Goal: Find specific page/section

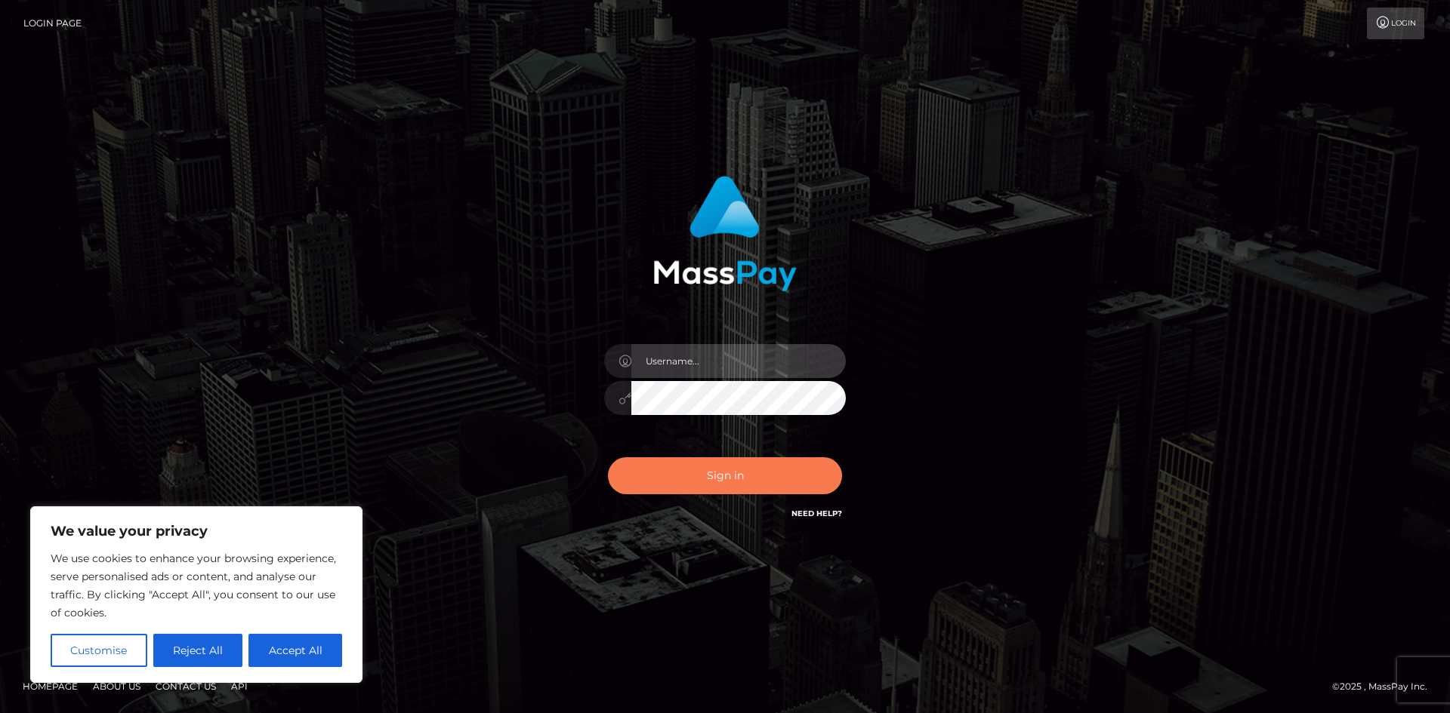
type input "hello.feetfinder"
click at [694, 481] on button "Sign in" at bounding box center [725, 476] width 234 height 37
type input "hello.feetfinder"
drag, startPoint x: 701, startPoint y: 473, endPoint x: 706, endPoint y: 483, distance: 11.1
click at [703, 474] on button "Sign in" at bounding box center [725, 476] width 234 height 37
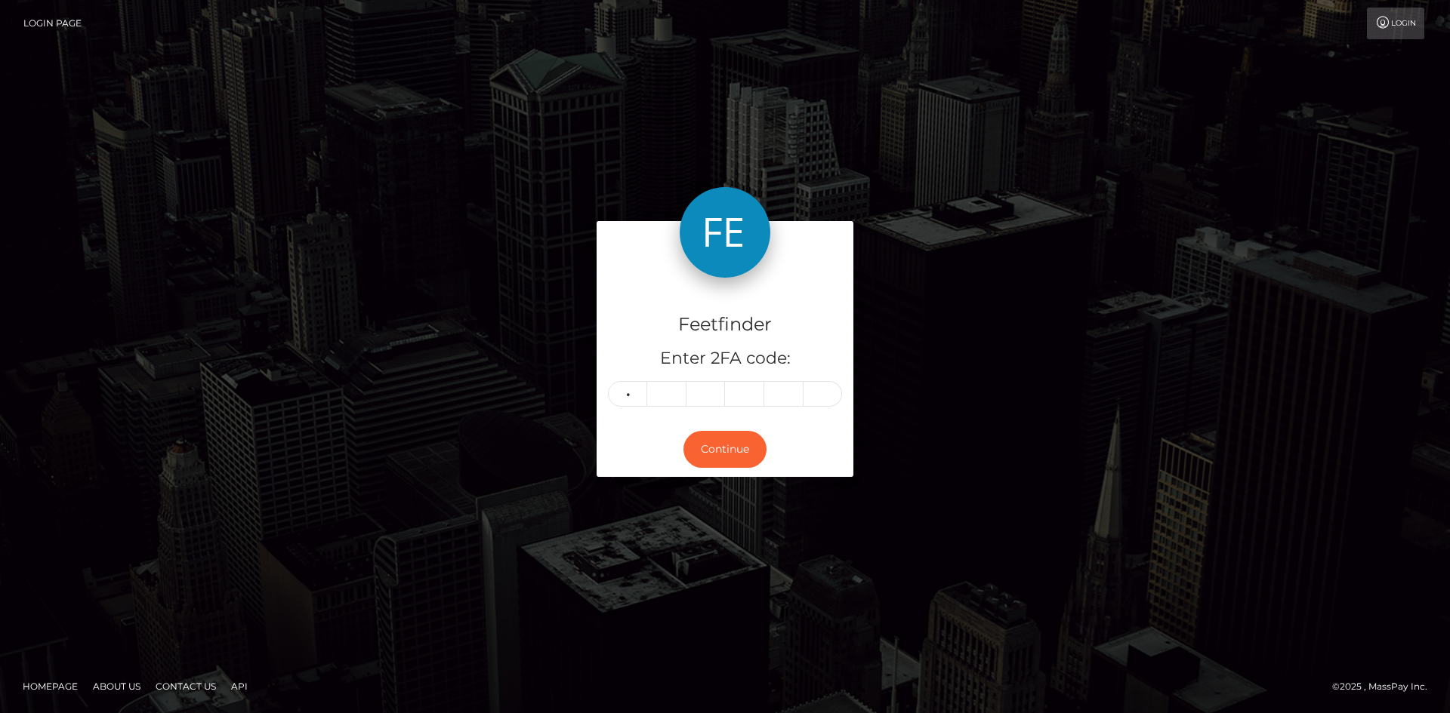
type input "1"
type input "5"
type input "7"
type input "2"
type input "3"
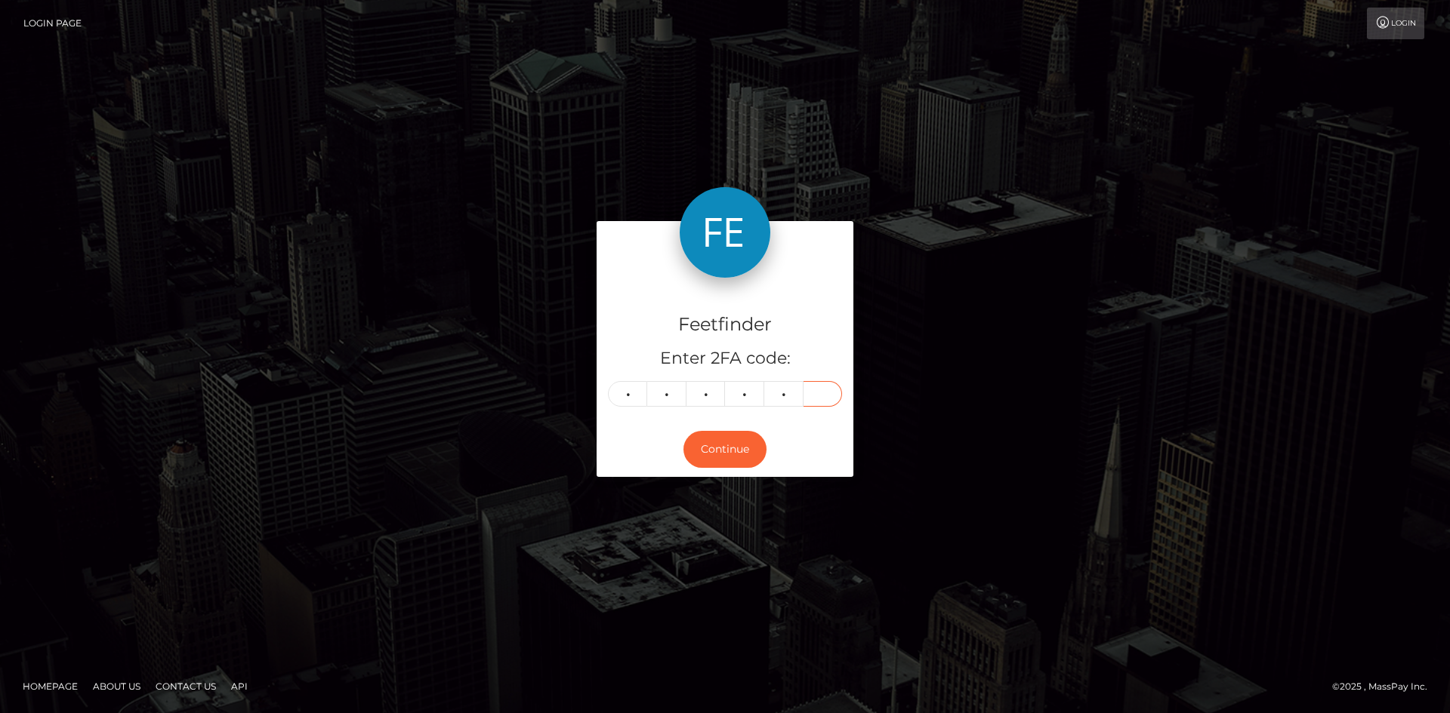
type input "6"
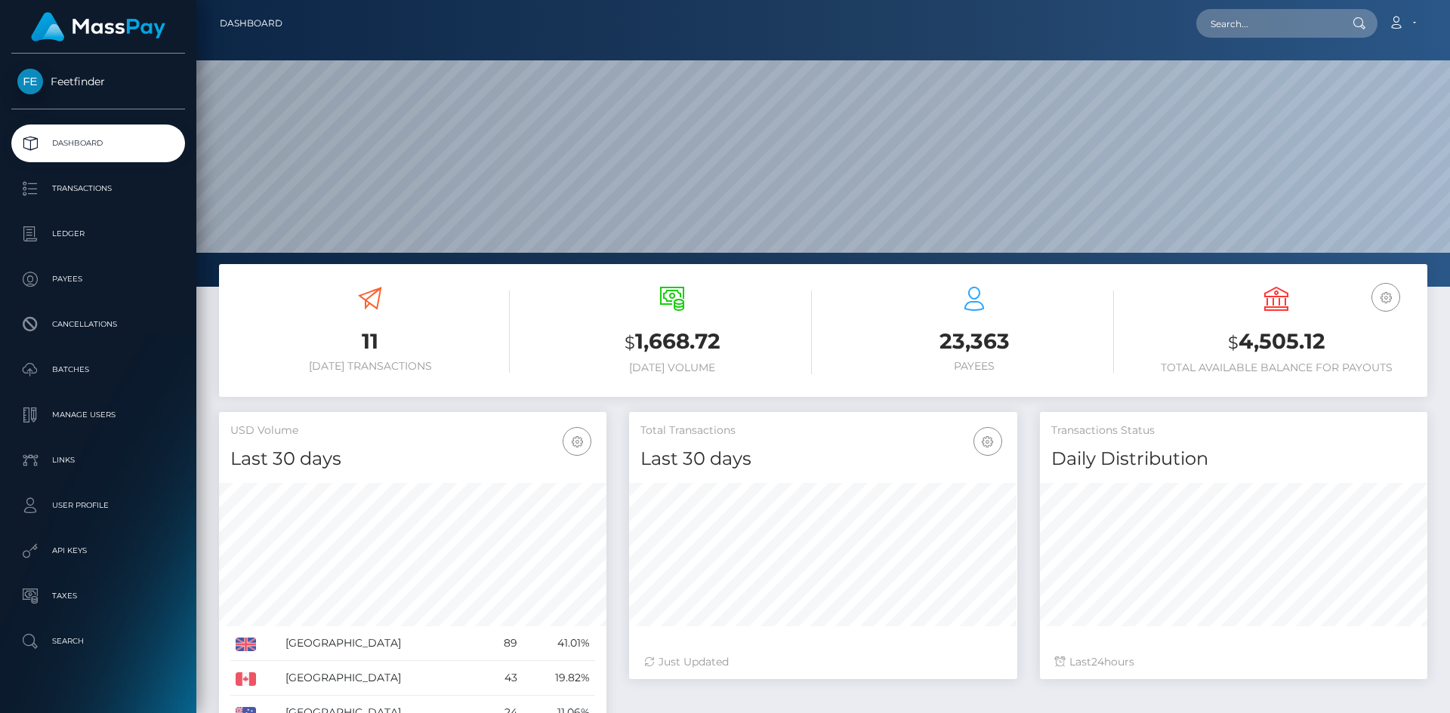
scroll to position [268, 388]
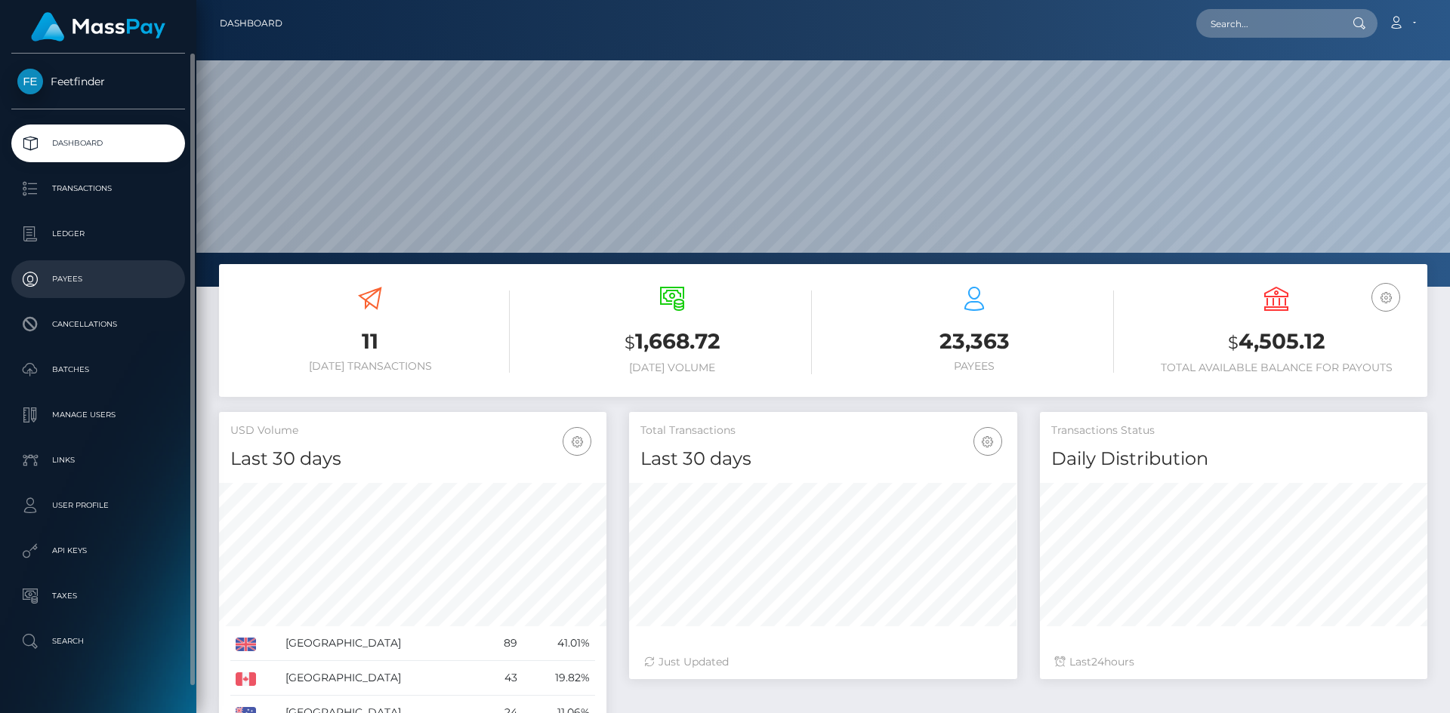
click at [104, 270] on p "Payees" at bounding box center [98, 279] width 162 height 23
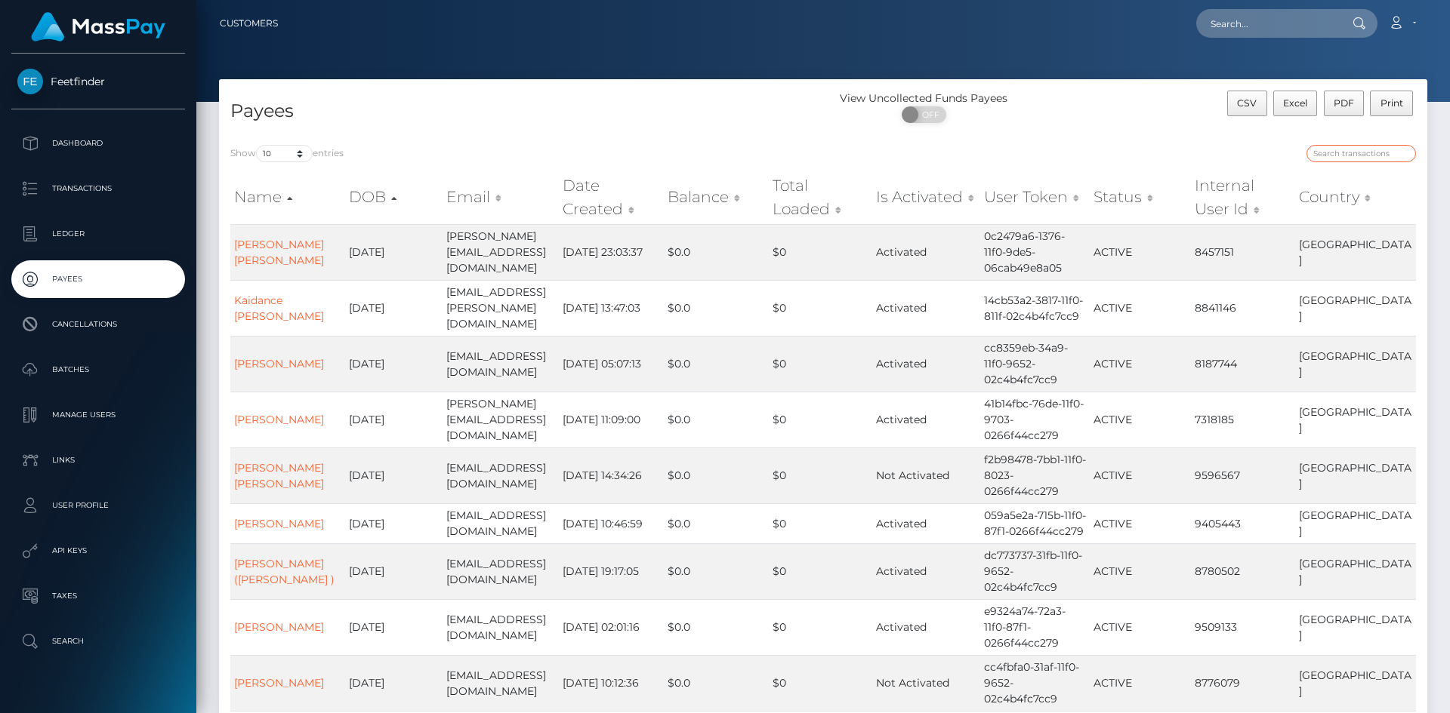
click at [1361, 155] on input "search" at bounding box center [1360, 153] width 109 height 17
paste input "7045287f-76eb-11f0-9703-0266f44cc279"
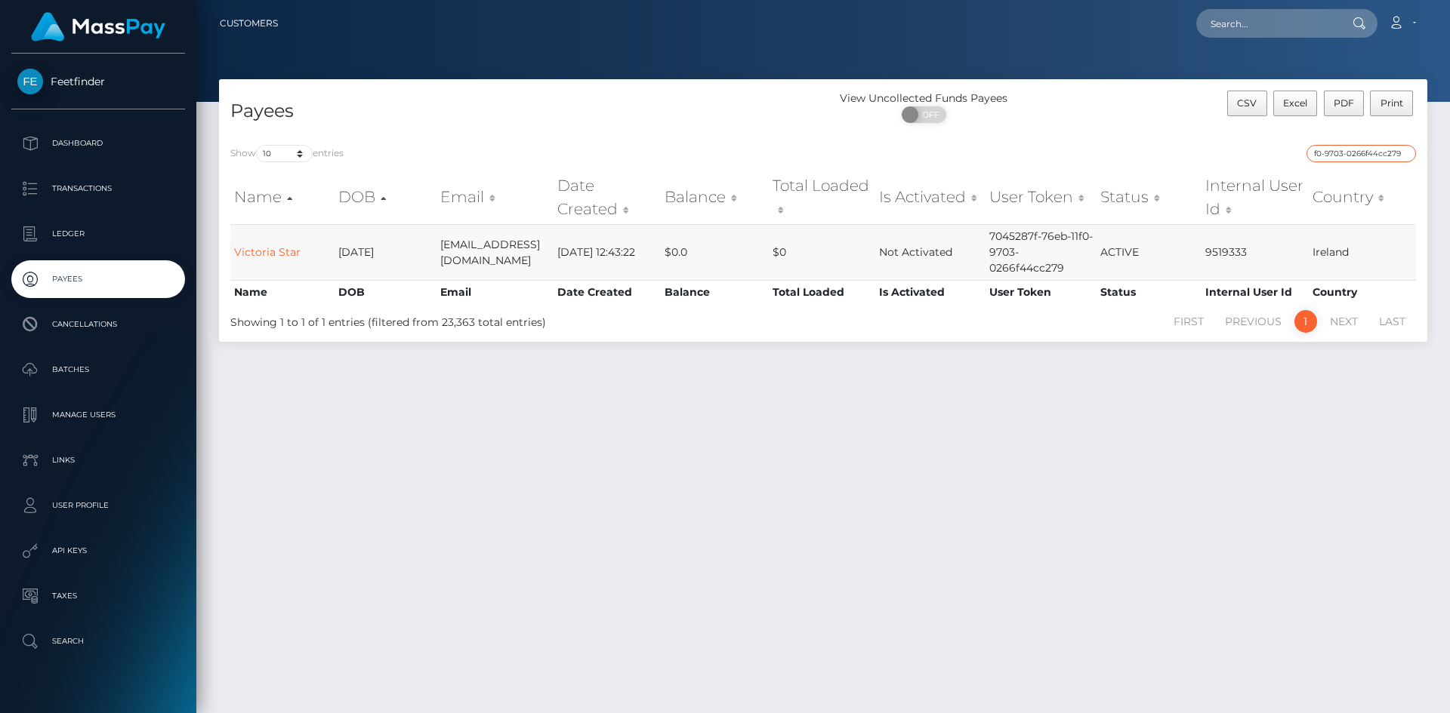
type input "7045287f-76eb-11f0-9703-0266f44cc279"
